Goal: Find specific page/section: Locate item on page

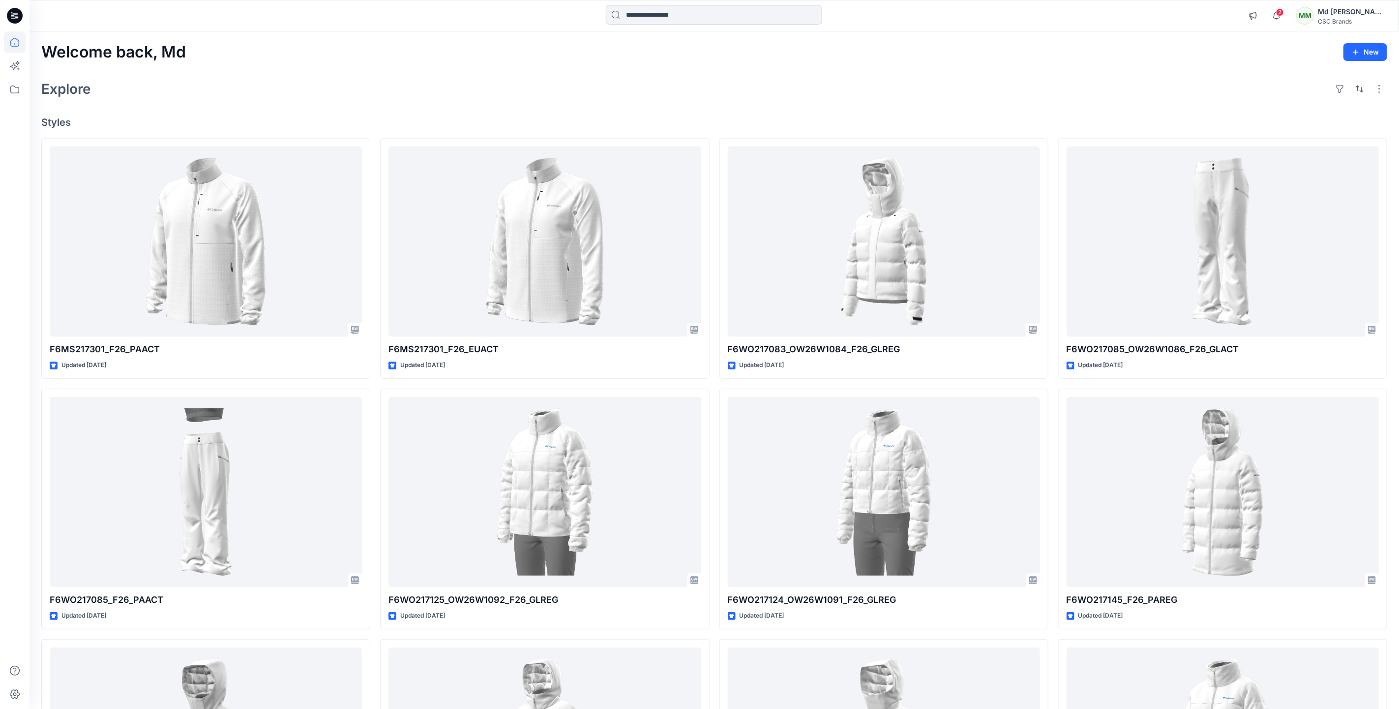
click at [666, 15] on input at bounding box center [714, 15] width 216 height 20
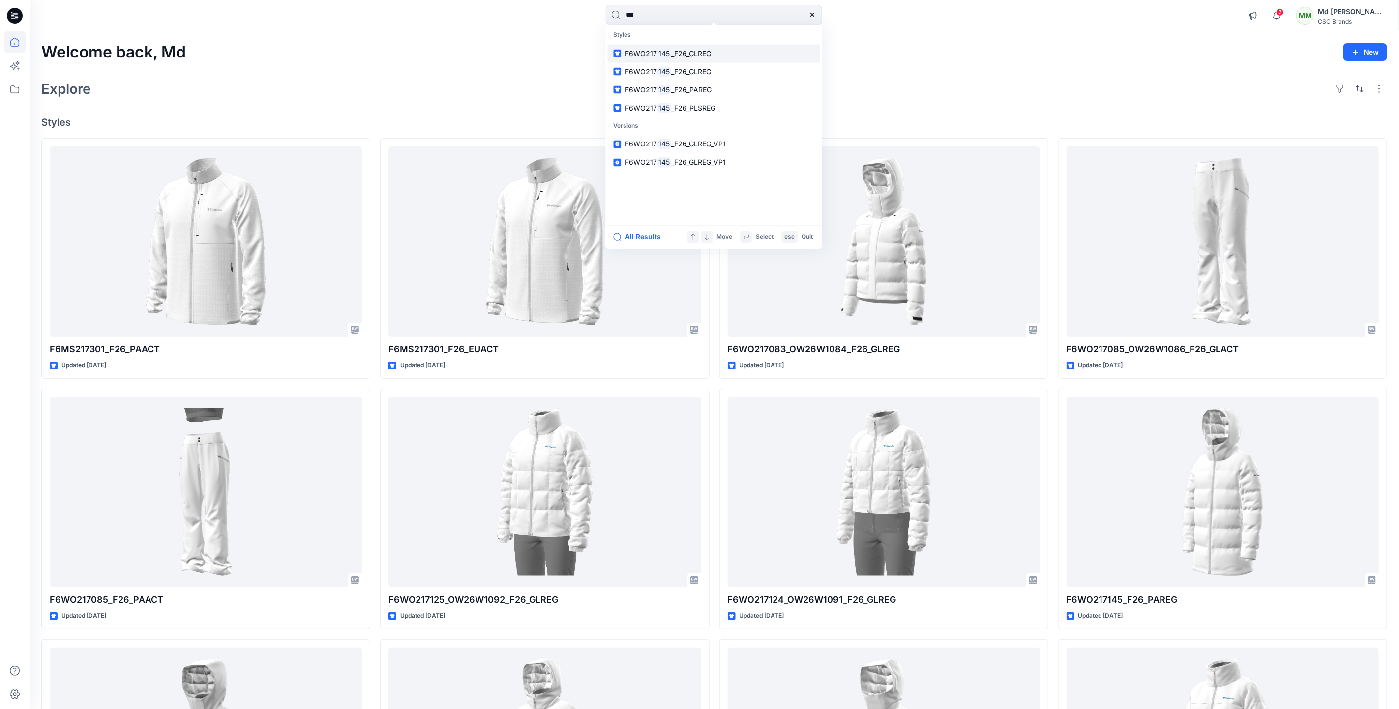
type input "***"
click at [678, 59] on link "F6WO217 145 _F26_GLREG" at bounding box center [714, 53] width 212 height 18
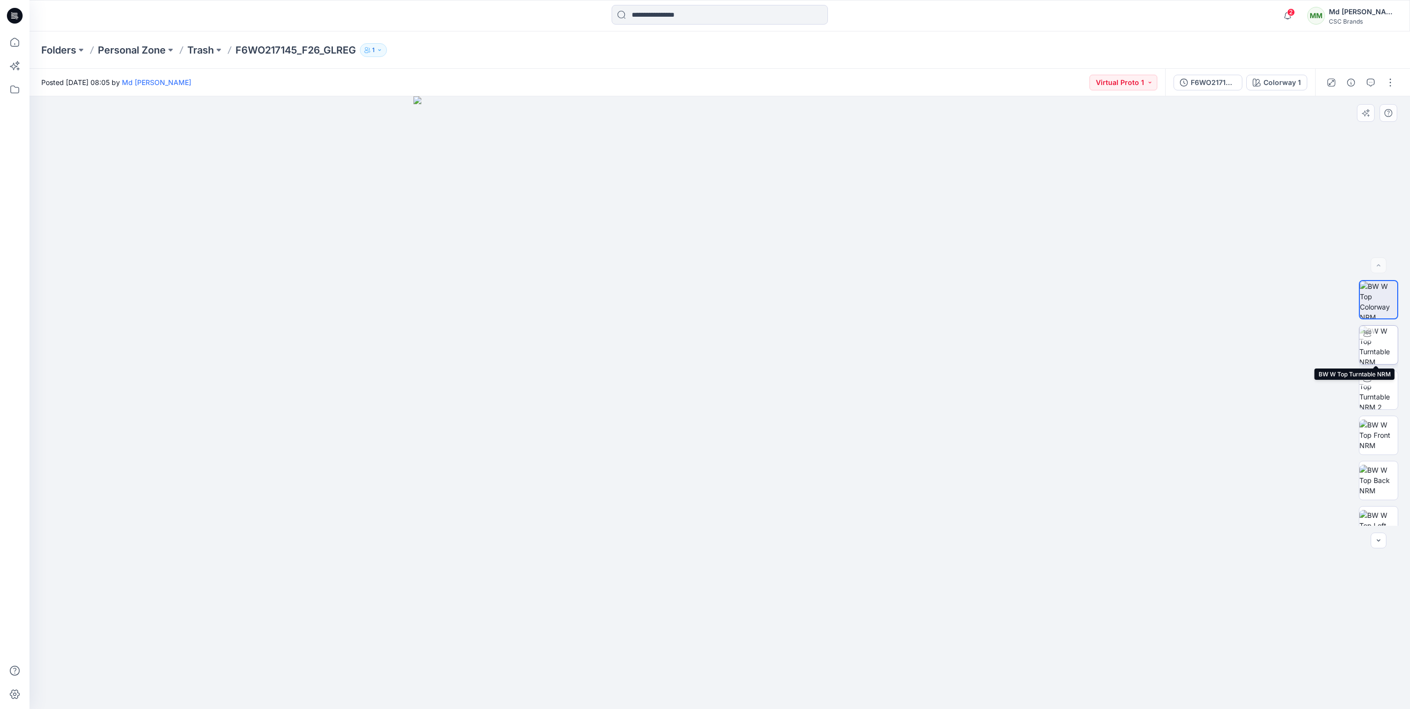
click at [1376, 357] on img at bounding box center [1378, 345] width 38 height 38
drag, startPoint x: 724, startPoint y: 700, endPoint x: 751, endPoint y: 696, distance: 26.8
click at [751, 696] on icon at bounding box center [720, 680] width 297 height 37
drag, startPoint x: 748, startPoint y: 695, endPoint x: 768, endPoint y: 696, distance: 20.7
click at [768, 696] on icon at bounding box center [720, 680] width 297 height 37
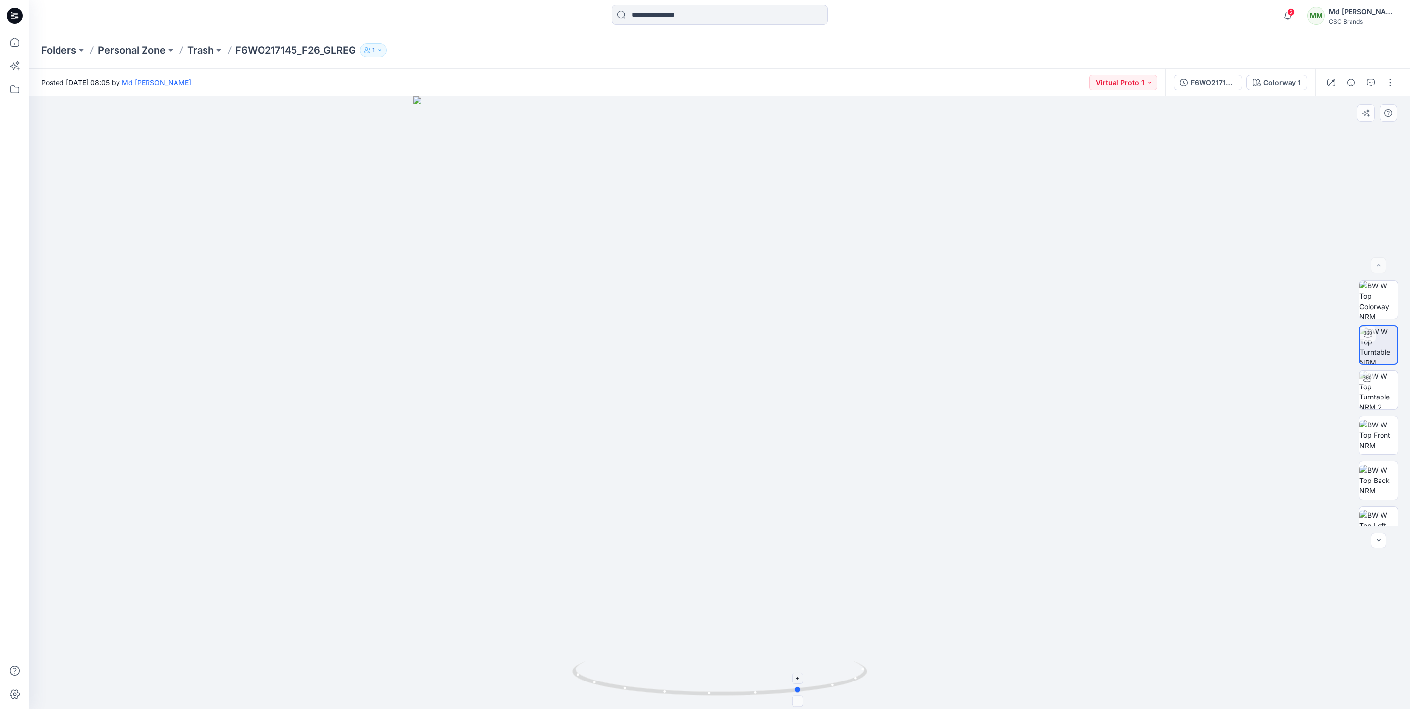
drag, startPoint x: 768, startPoint y: 696, endPoint x: 802, endPoint y: 700, distance: 34.1
click at [802, 699] on icon at bounding box center [720, 680] width 297 height 37
drag, startPoint x: 801, startPoint y: 694, endPoint x: 905, endPoint y: 654, distance: 110.7
click at [896, 658] on div at bounding box center [719, 402] width 1381 height 613
drag, startPoint x: 723, startPoint y: 694, endPoint x: 857, endPoint y: 685, distance: 134.5
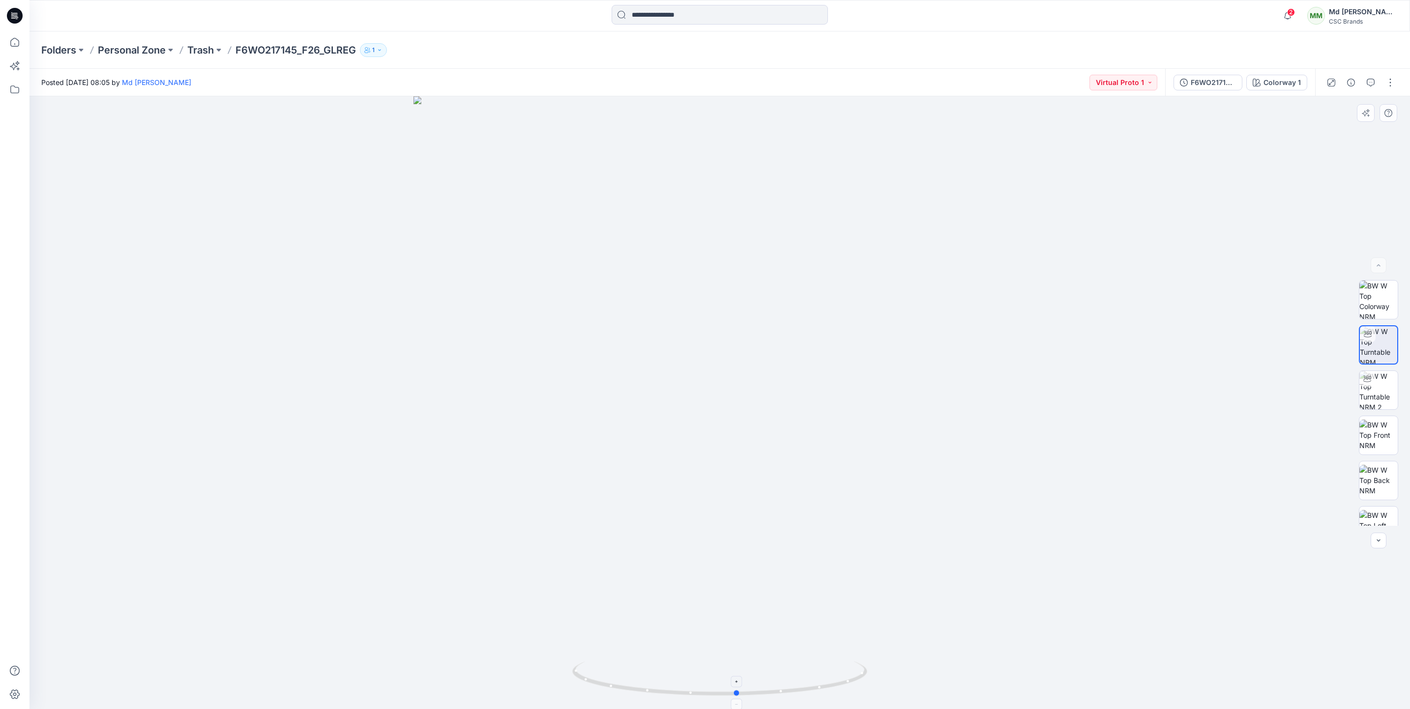
click at [857, 685] on icon at bounding box center [720, 680] width 297 height 37
drag, startPoint x: 776, startPoint y: 297, endPoint x: 751, endPoint y: 741, distance: 444.7
drag, startPoint x: 661, startPoint y: 486, endPoint x: 671, endPoint y: 509, distance: 25.6
drag, startPoint x: 537, startPoint y: 417, endPoint x: 963, endPoint y: 172, distance: 491.7
drag, startPoint x: 802, startPoint y: 508, endPoint x: 776, endPoint y: 228, distance: 281.5
